Goal: Transaction & Acquisition: Purchase product/service

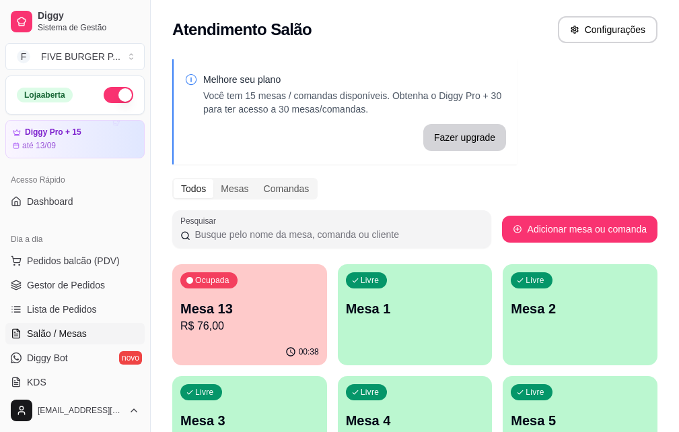
click at [256, 323] on p "R$ 76,00" at bounding box center [249, 326] width 139 height 16
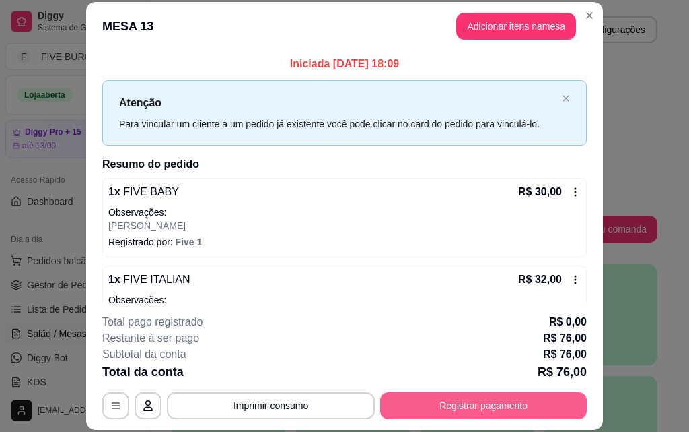
click at [456, 400] on button "Registrar pagamento" at bounding box center [483, 405] width 207 height 27
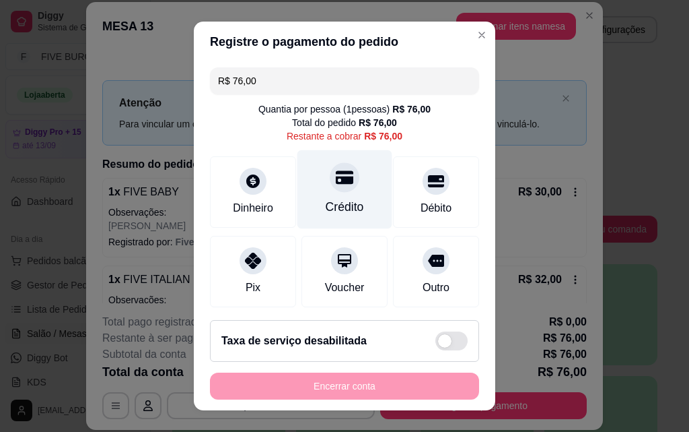
click at [337, 197] on div "Crédito" at bounding box center [345, 189] width 95 height 79
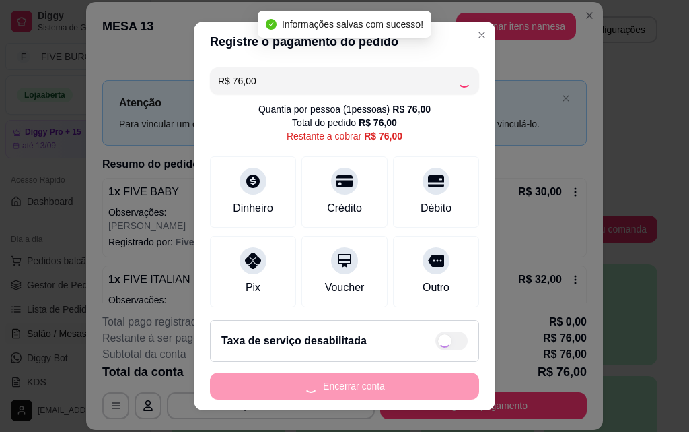
type input "R$ 0,00"
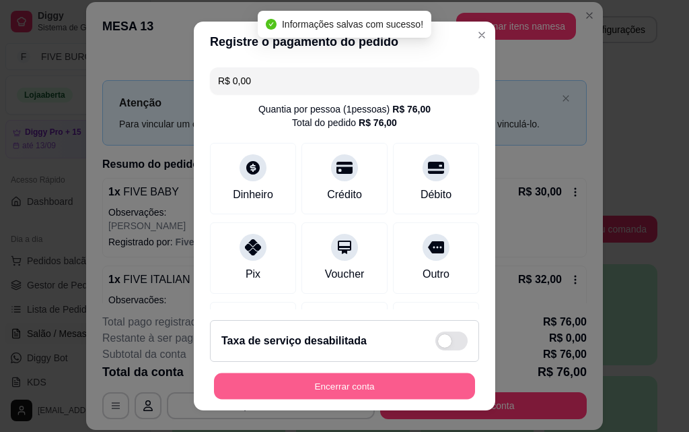
click at [403, 395] on button "Encerrar conta" at bounding box center [344, 386] width 261 height 26
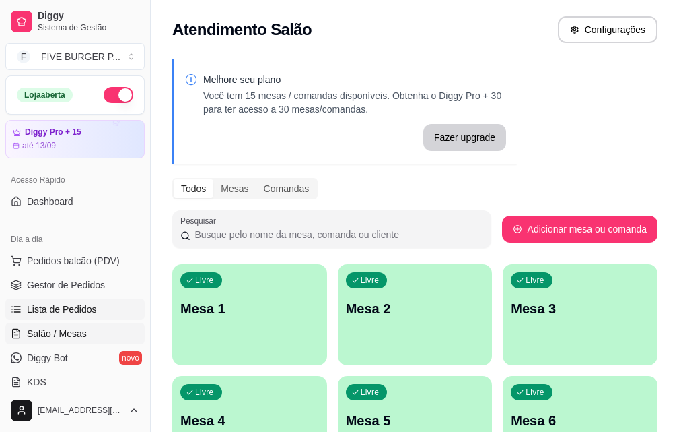
click at [92, 306] on span "Lista de Pedidos" at bounding box center [62, 308] width 70 height 13
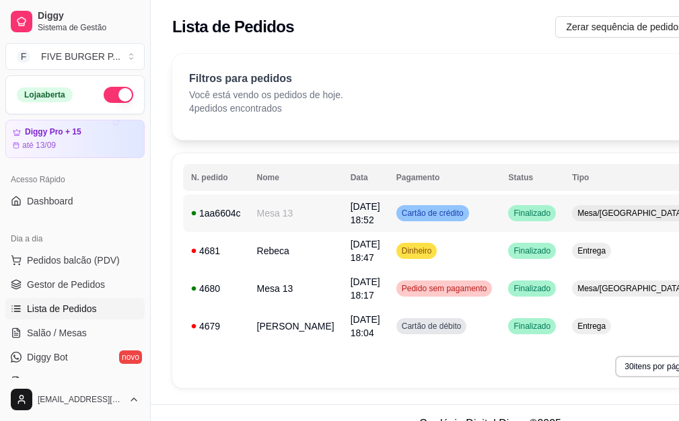
click at [508, 215] on div "Finalizado" at bounding box center [532, 213] width 48 height 16
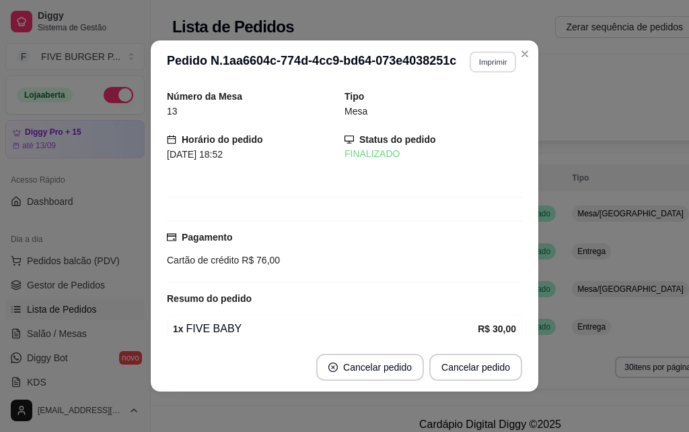
click at [474, 63] on button "Imprimir" at bounding box center [493, 61] width 46 height 21
click at [480, 110] on button "IMPRESSORA" at bounding box center [464, 108] width 94 height 21
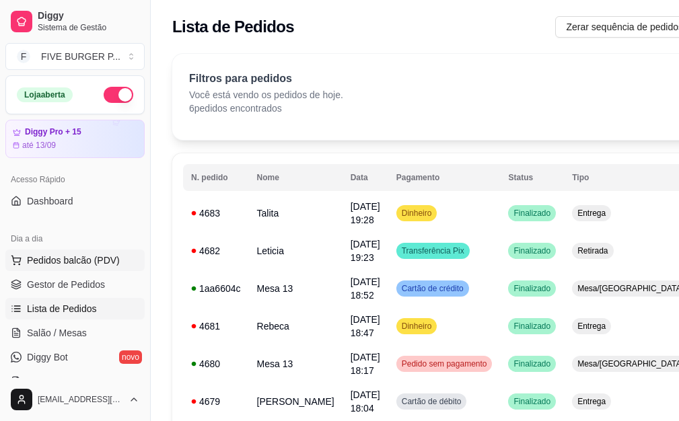
click at [113, 262] on span "Pedidos balcão (PDV)" at bounding box center [73, 260] width 93 height 13
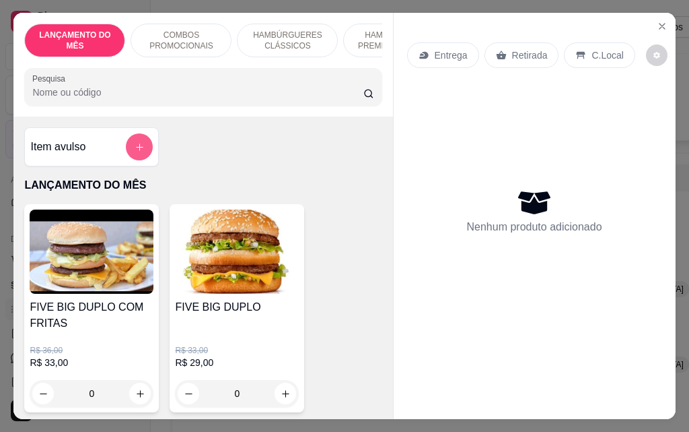
click at [135, 152] on icon "add-separate-item" at bounding box center [140, 147] width 10 height 10
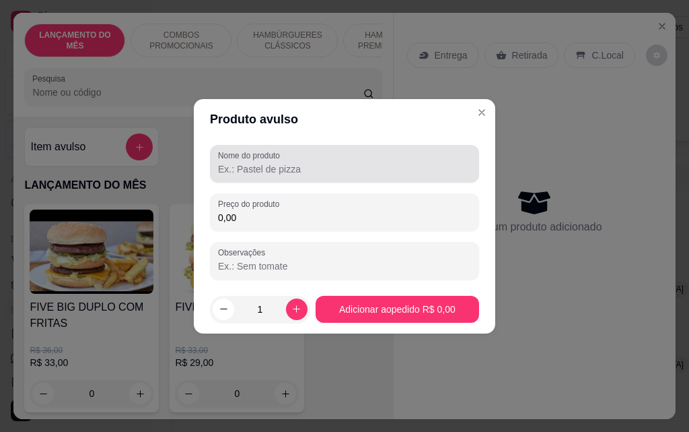
click at [244, 174] on input "Nome do produto" at bounding box center [344, 168] width 253 height 13
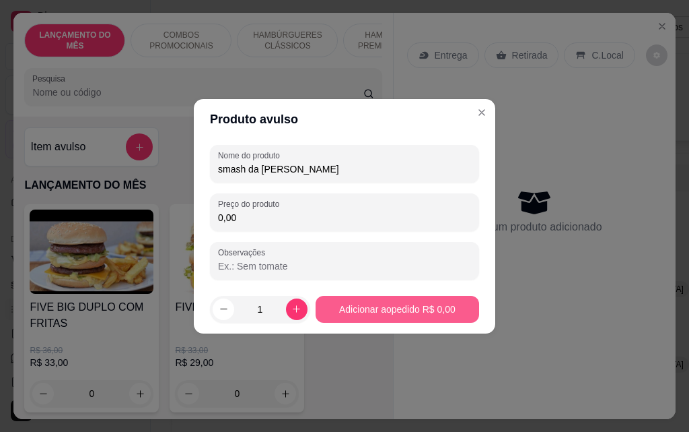
type input "smash da [PERSON_NAME]"
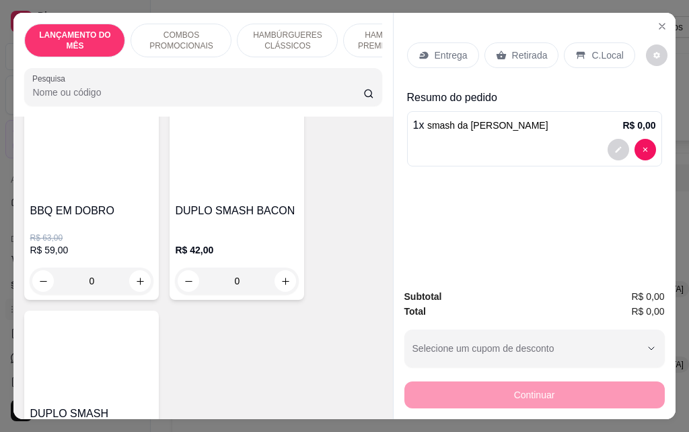
scroll to position [606, 0]
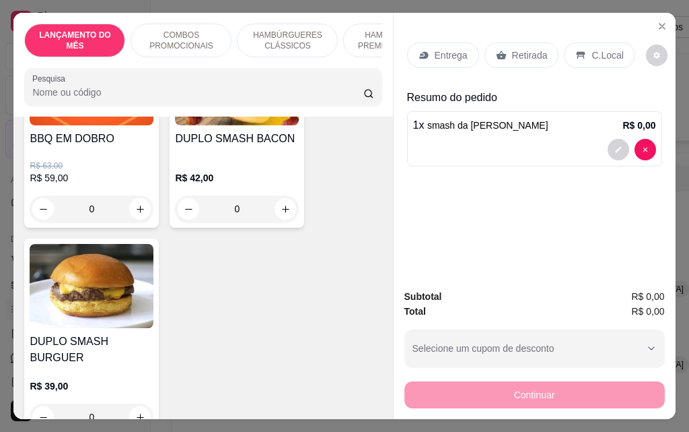
click at [141, 213] on div "0" at bounding box center [92, 208] width 124 height 27
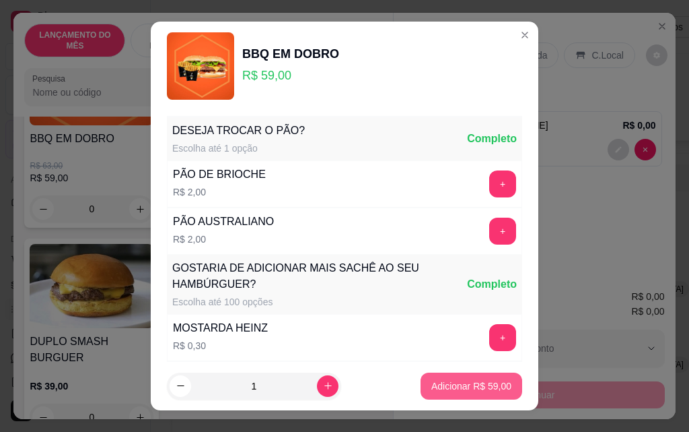
click at [478, 388] on p "Adicionar R$ 59,00" at bounding box center [472, 385] width 80 height 13
type input "1"
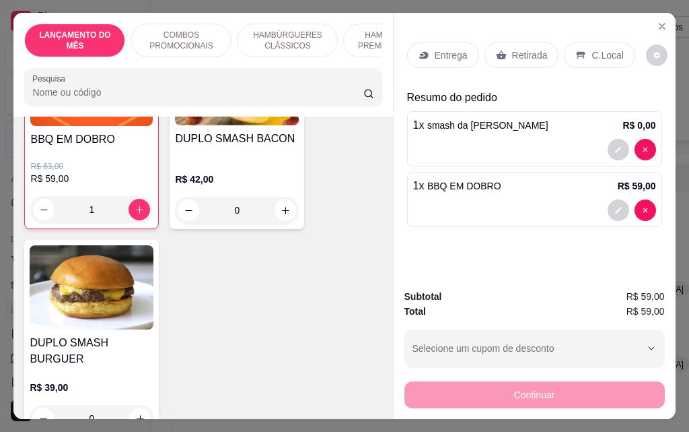
scroll to position [607, 0]
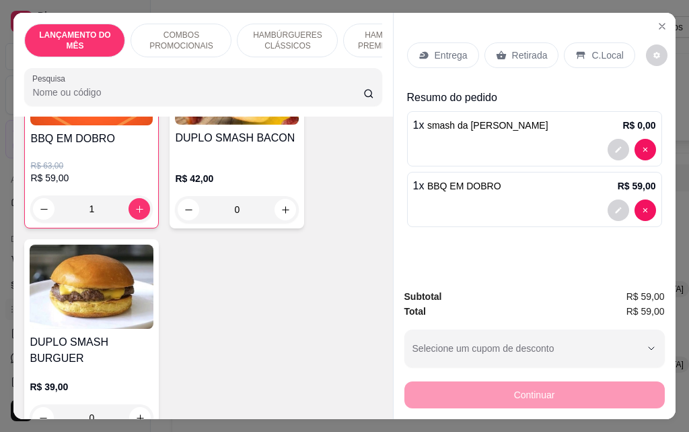
click at [461, 52] on p "Entrega" at bounding box center [451, 54] width 33 height 13
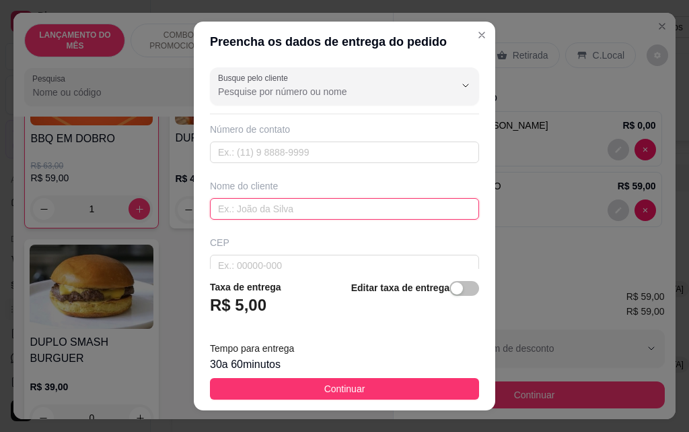
click at [321, 215] on input "text" at bounding box center [344, 209] width 269 height 22
type input "[PERSON_NAME]"
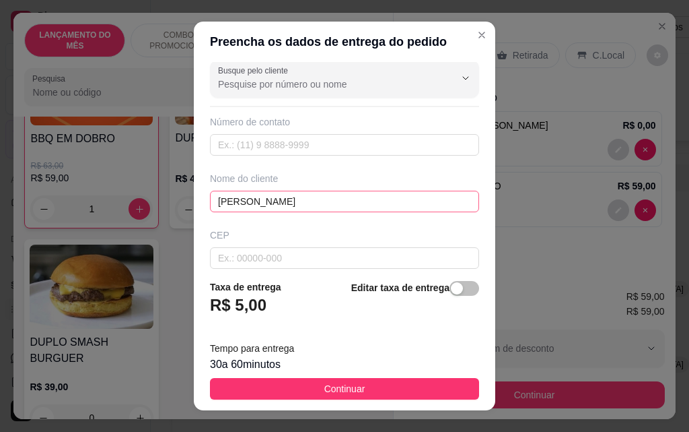
scroll to position [157, 0]
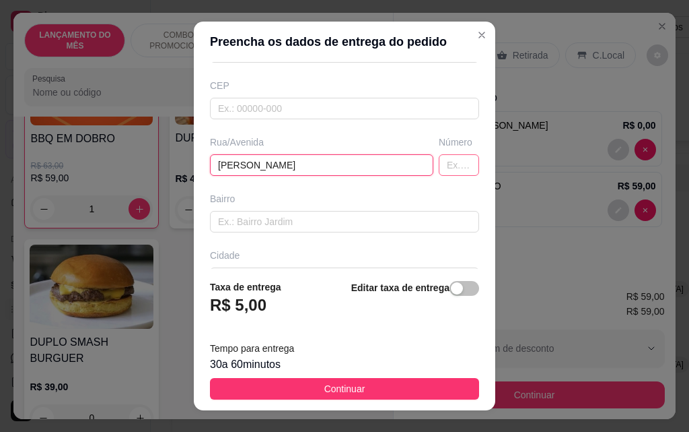
type input "[PERSON_NAME]"
click at [439, 170] on input "text" at bounding box center [459, 165] width 40 height 22
type input "37"
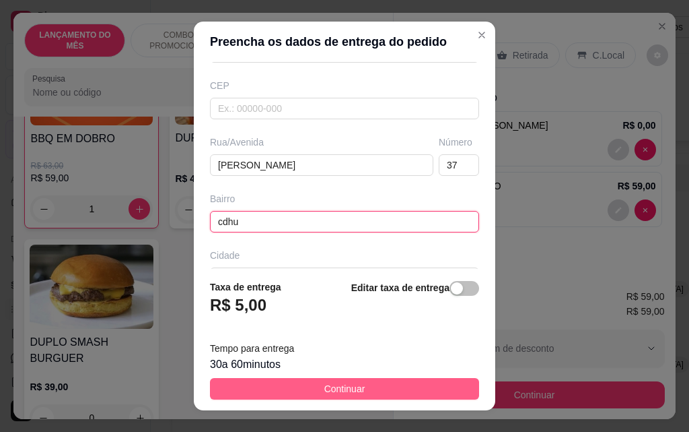
type input "cdhu"
click at [356, 386] on button "Continuar" at bounding box center [344, 389] width 269 height 22
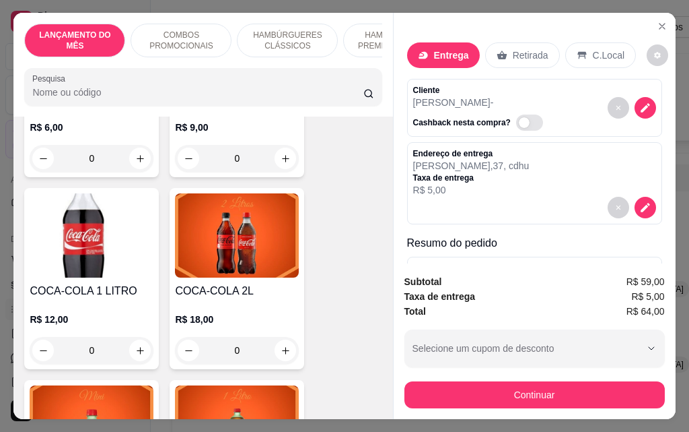
scroll to position [6128, 0]
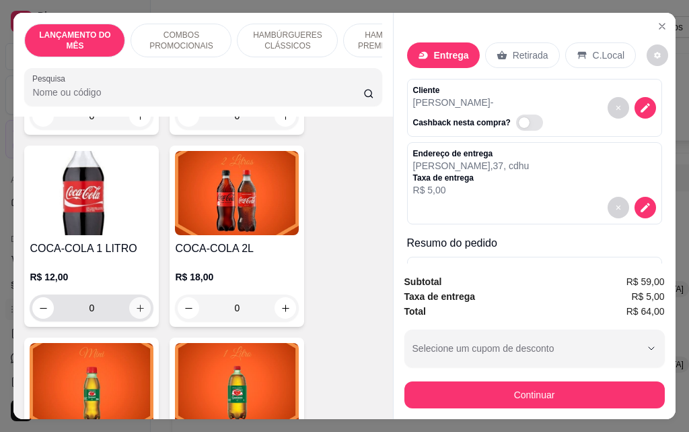
click at [140, 303] on icon "increase-product-quantity" at bounding box center [140, 308] width 10 height 10
type input "1"
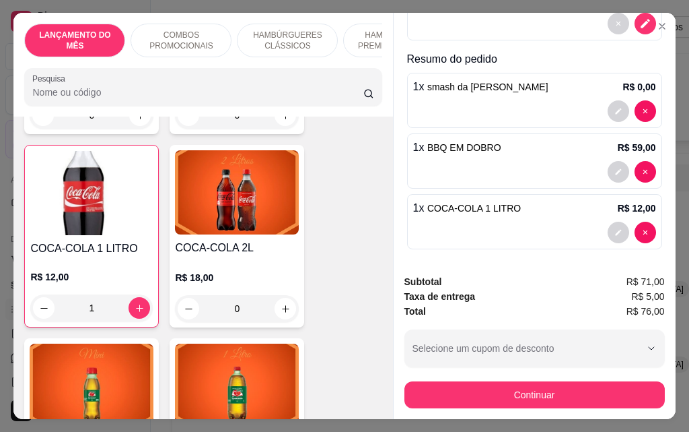
scroll to position [189, 0]
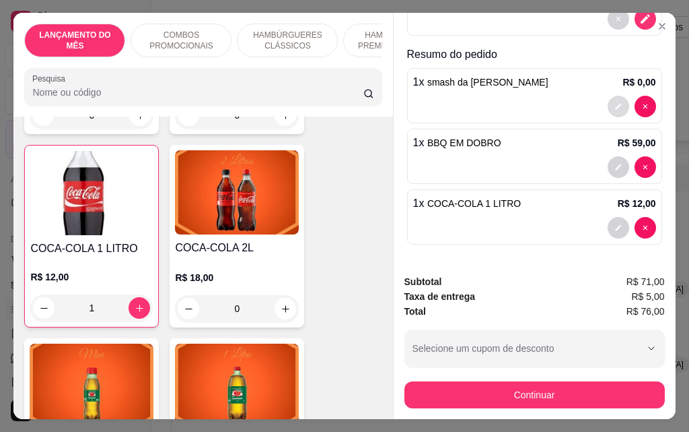
click at [615, 102] on icon "decrease-product-quantity" at bounding box center [619, 106] width 8 height 8
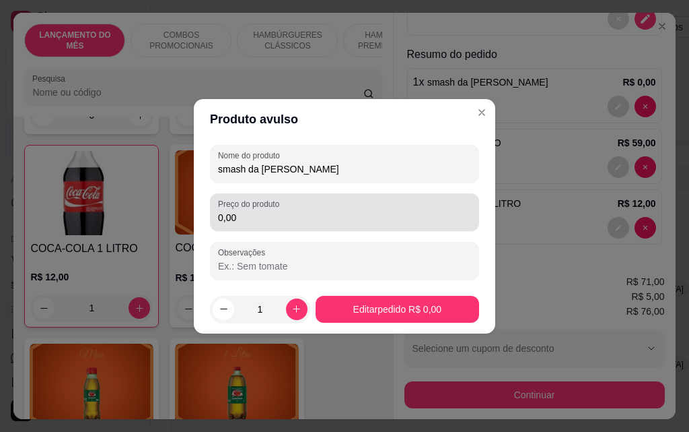
click at [342, 223] on input "0,00" at bounding box center [344, 217] width 253 height 13
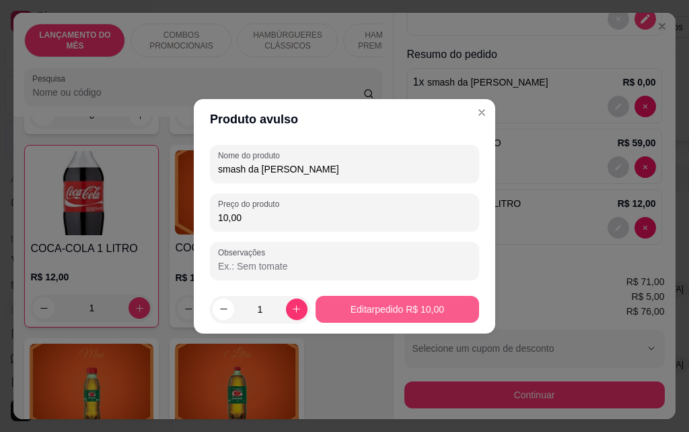
type input "10,00"
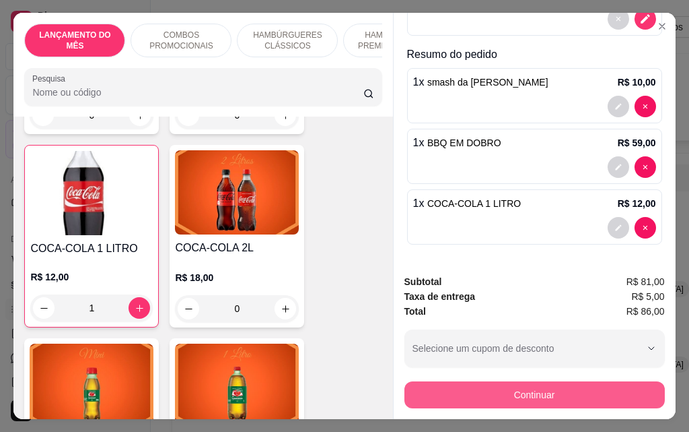
click at [480, 397] on button "Continuar" at bounding box center [535, 394] width 261 height 27
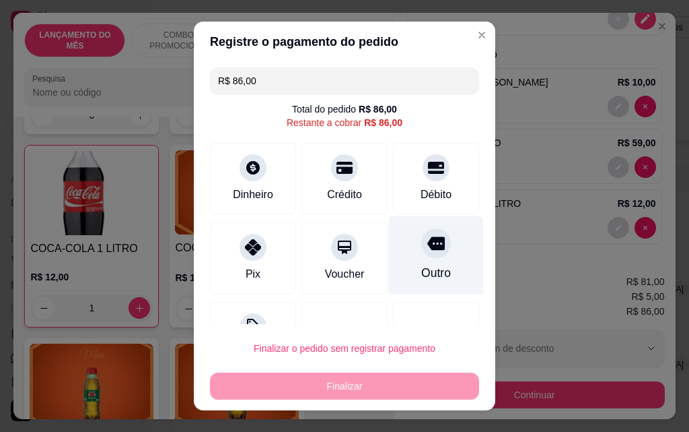
click at [419, 259] on div "Outro" at bounding box center [436, 255] width 95 height 79
type input "R$ 0,00"
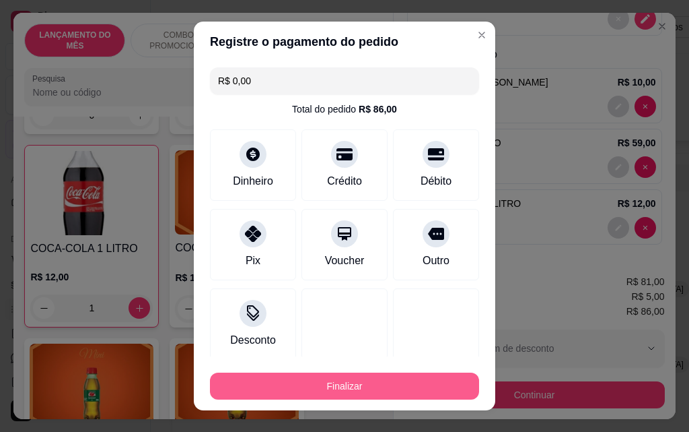
click at [412, 386] on button "Finalizar" at bounding box center [344, 385] width 269 height 27
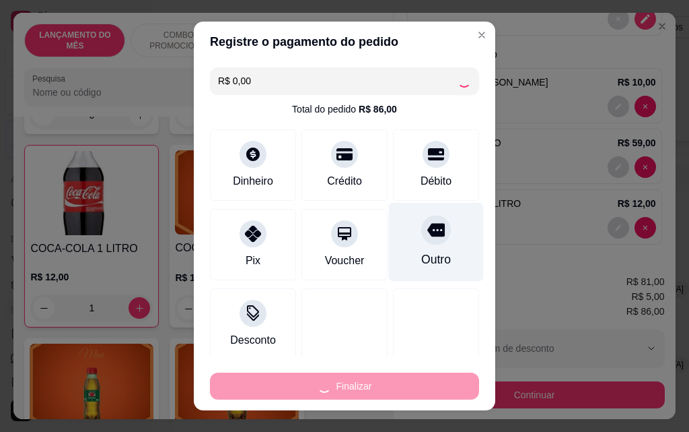
type input "0"
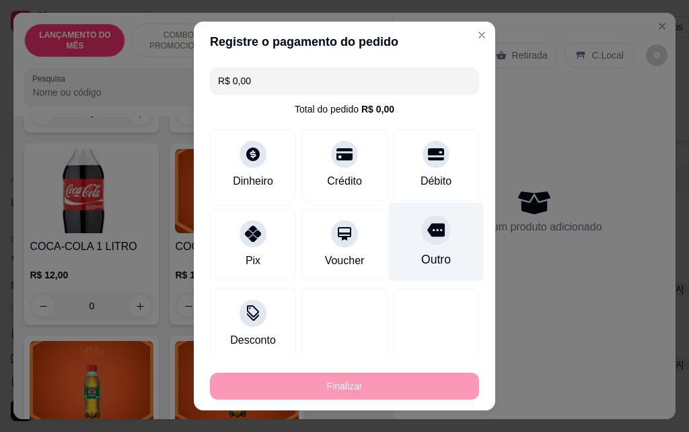
type input "-R$ 86,00"
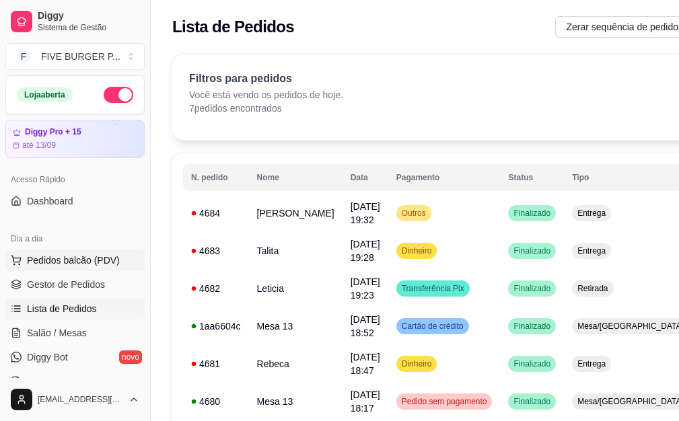
click at [92, 266] on span "Pedidos balcão (PDV)" at bounding box center [73, 260] width 93 height 13
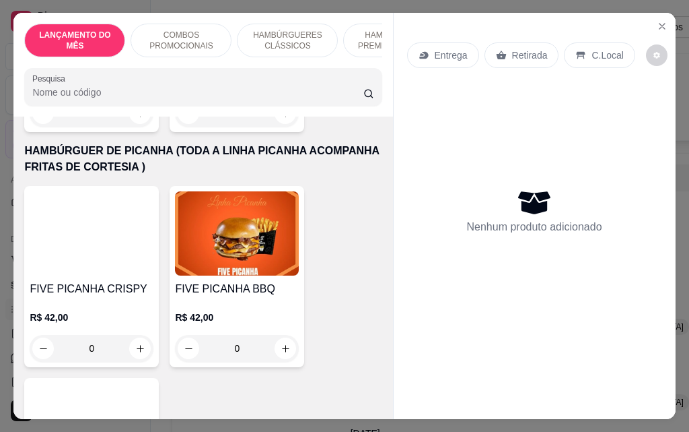
scroll to position [2357, 0]
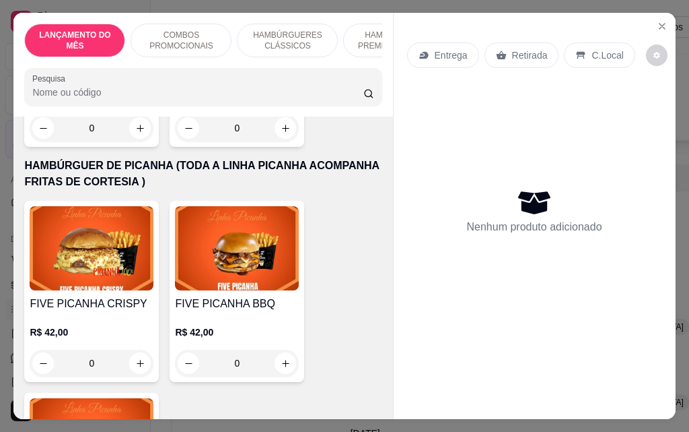
click at [283, 349] on div "0" at bounding box center [237, 362] width 124 height 27
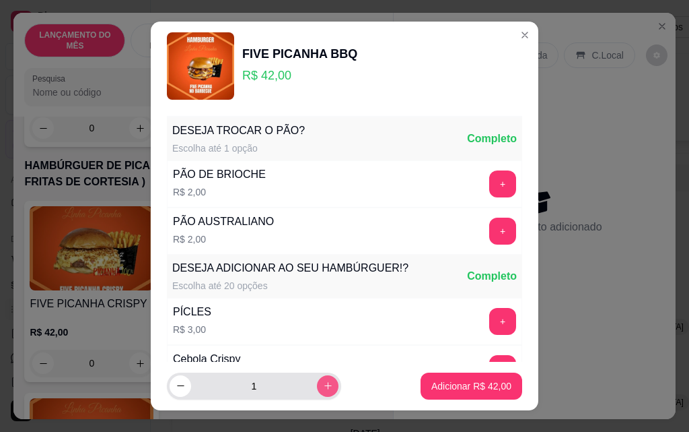
click at [317, 381] on button "increase-product-quantity" at bounding box center [328, 386] width 22 height 22
click at [323, 381] on icon "increase-product-quantity" at bounding box center [328, 385] width 10 height 10
type input "3"
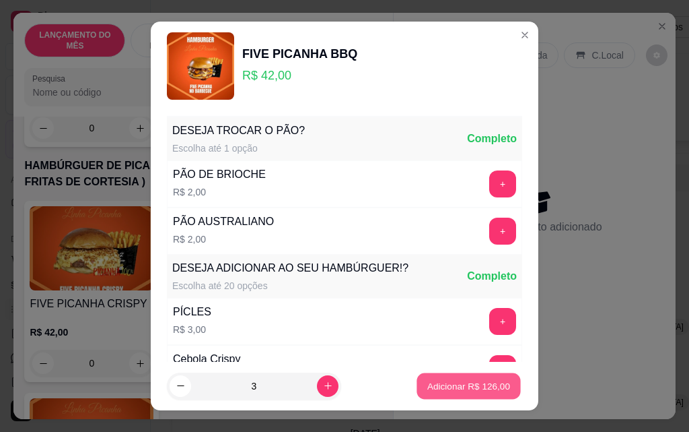
click at [432, 380] on p "Adicionar R$ 126,00" at bounding box center [469, 385] width 83 height 13
type input "3"
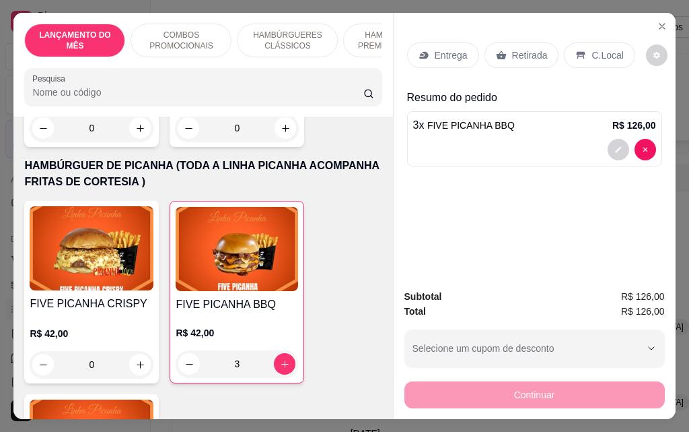
click at [426, 53] on div "Entrega" at bounding box center [443, 55] width 72 height 26
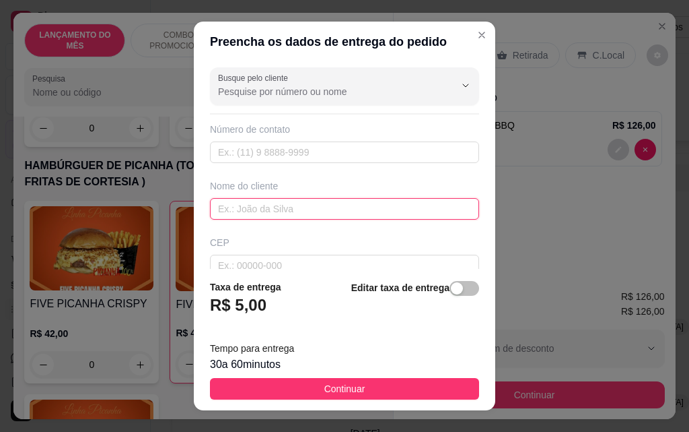
click at [281, 205] on input "text" at bounding box center [344, 209] width 269 height 22
type input "joao"
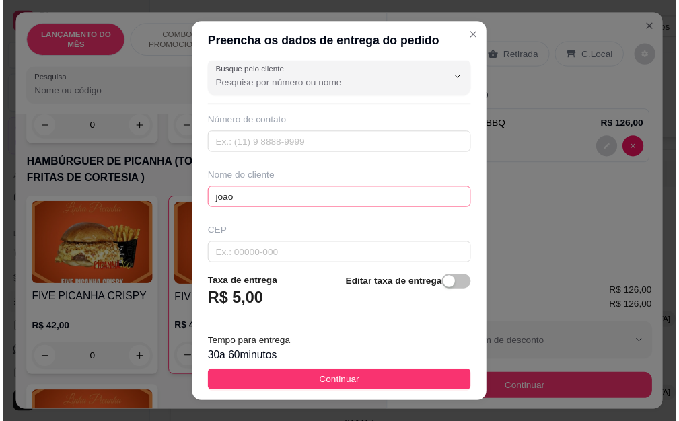
scroll to position [157, 0]
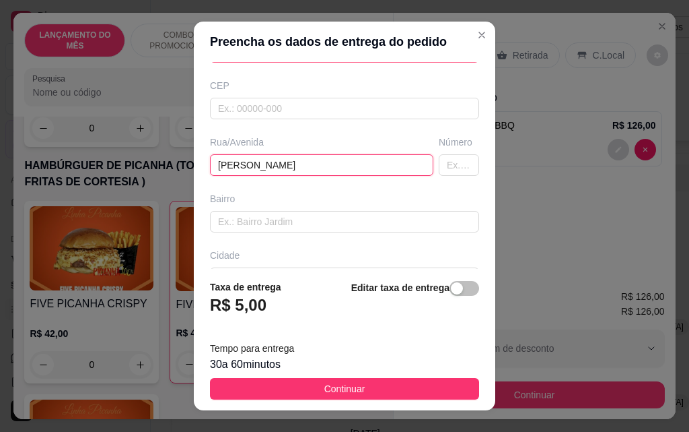
type input "[PERSON_NAME]"
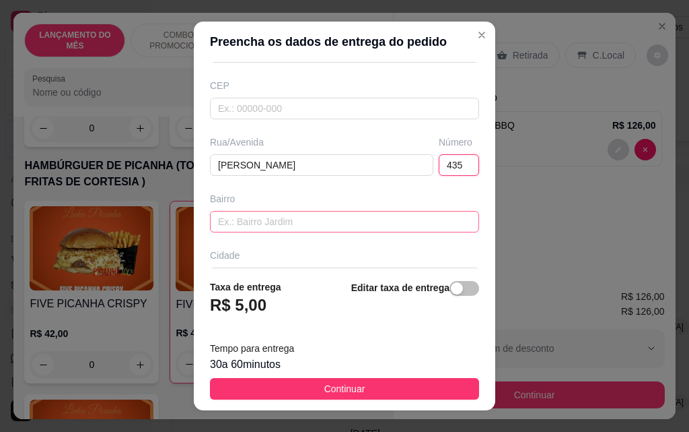
type input "435"
click at [278, 218] on input "text" at bounding box center [344, 222] width 269 height 22
type input "v"
click at [245, 224] on input "cinelancia" at bounding box center [344, 222] width 269 height 22
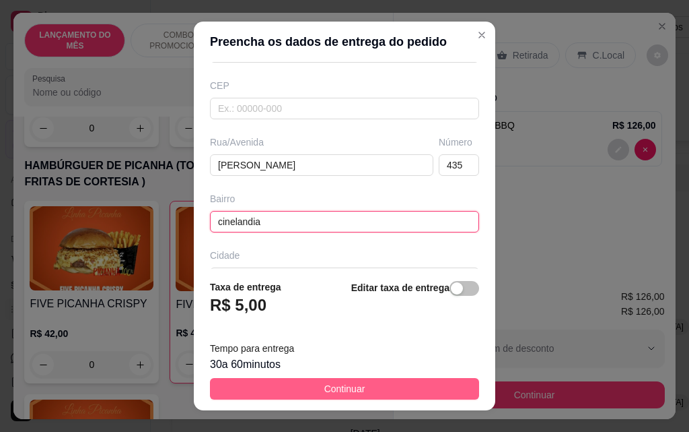
type input "cinelandia"
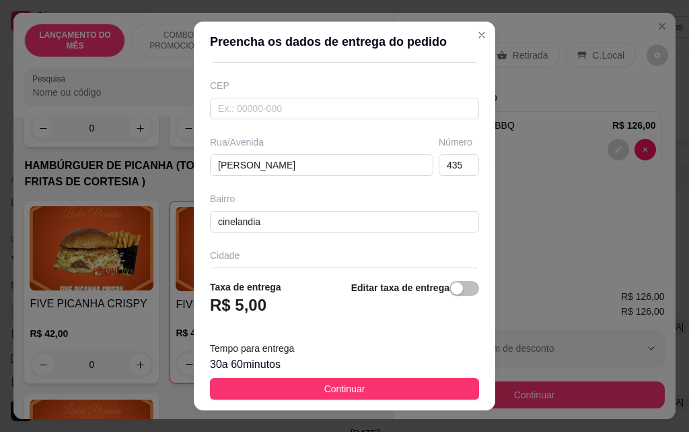
drag, startPoint x: 345, startPoint y: 393, endPoint x: 351, endPoint y: 401, distance: 10.6
click at [349, 400] on footer "Taxa de entrega R$ 5,00 Editar taxa de entrega Tempo para entrega 30 a 60 minut…" at bounding box center [345, 339] width 302 height 141
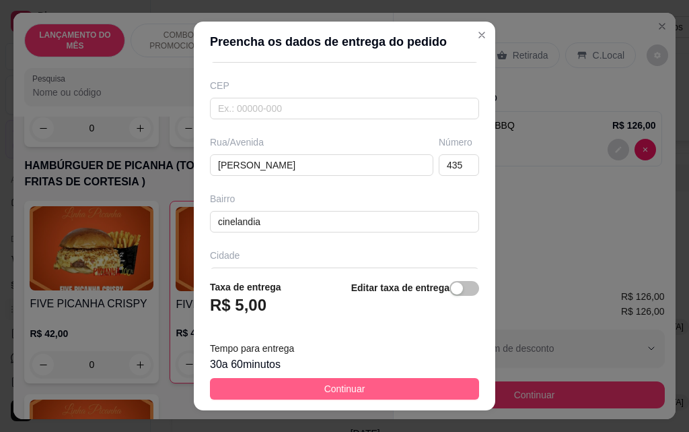
click at [422, 391] on button "Continuar" at bounding box center [344, 389] width 269 height 22
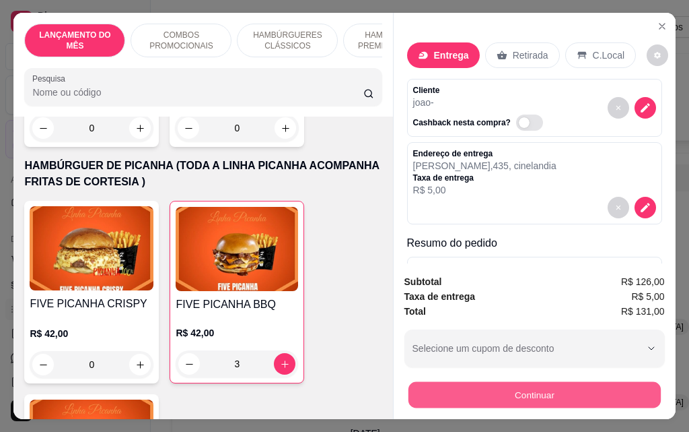
click at [524, 393] on button "Continuar" at bounding box center [534, 394] width 252 height 26
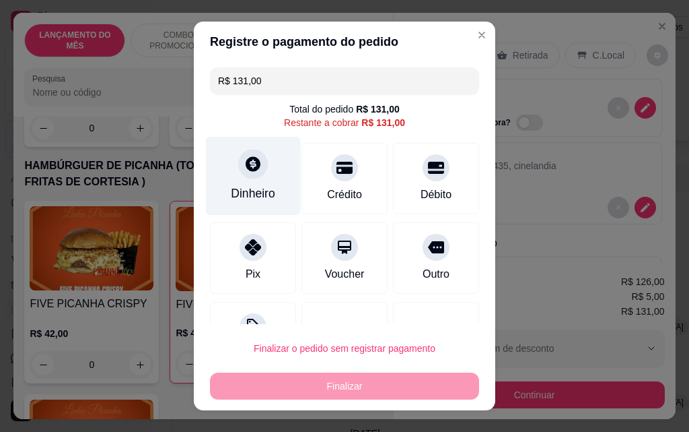
click at [250, 188] on div "Dinheiro" at bounding box center [253, 193] width 44 height 18
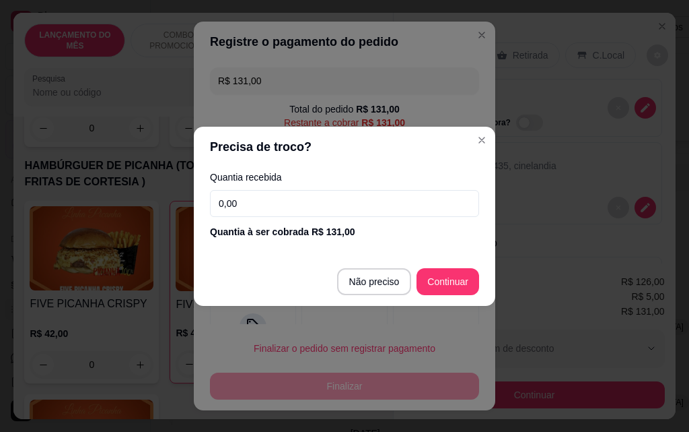
click at [273, 194] on input "0,00" at bounding box center [344, 203] width 269 height 27
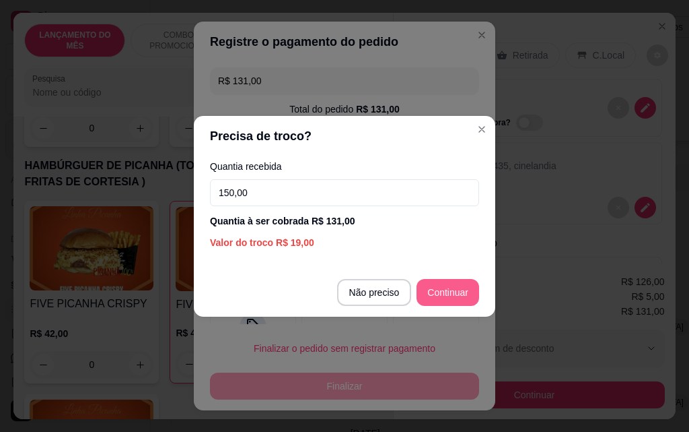
type input "150,00"
type input "R$ 0,00"
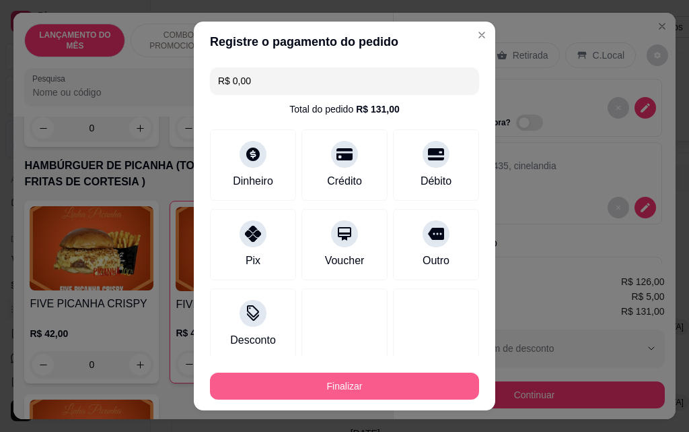
click at [395, 387] on button "Finalizar" at bounding box center [344, 385] width 269 height 27
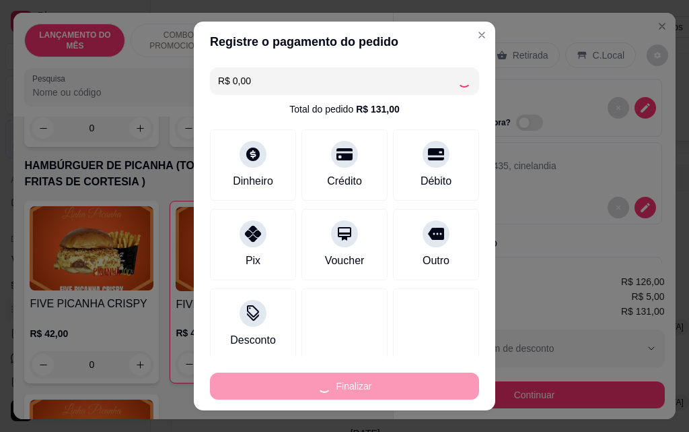
type input "0"
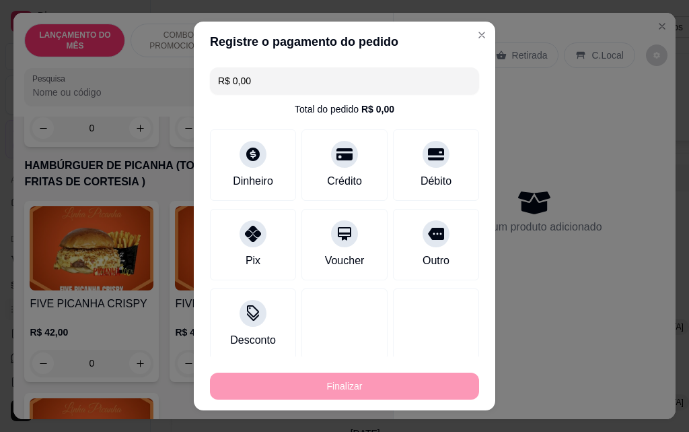
type input "-R$ 131,00"
